Goal: Find specific page/section: Find specific page/section

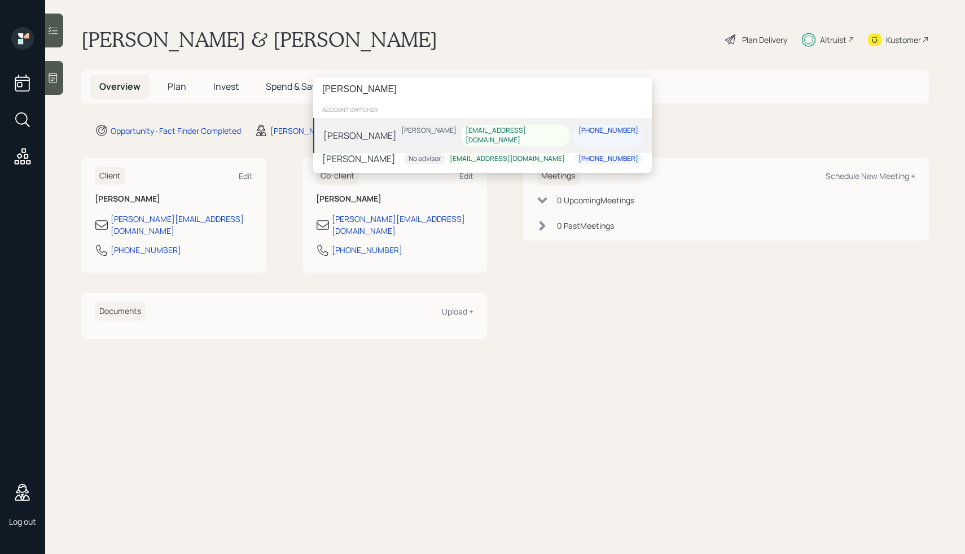
type input "philip roberts"
